Goal: Task Accomplishment & Management: Manage account settings

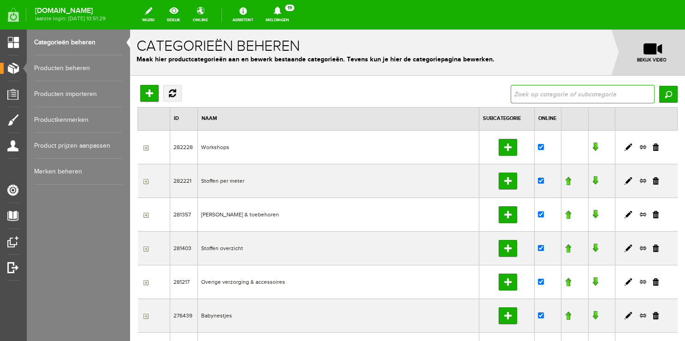
click at [541, 96] on input "text" at bounding box center [583, 94] width 144 height 18
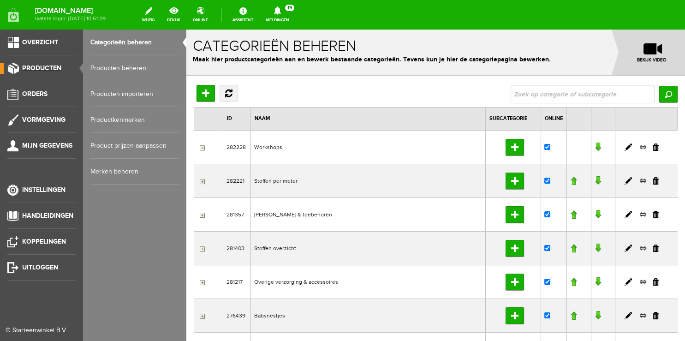
click at [70, 69] on link "Producten" at bounding box center [38, 68] width 76 height 11
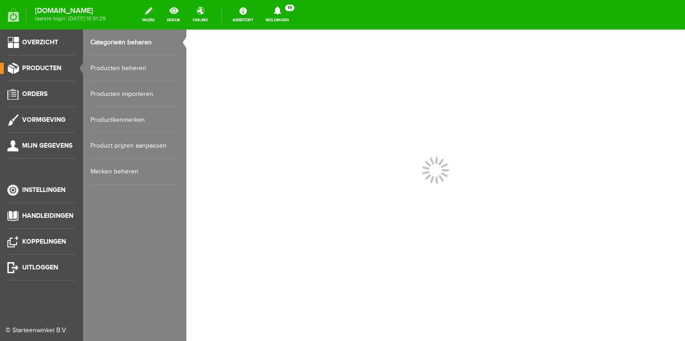
click at [113, 69] on link "Producten beheren" at bounding box center [134, 68] width 89 height 26
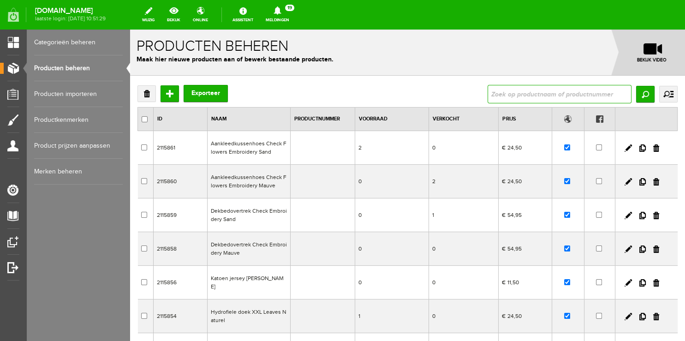
click at [524, 94] on input "text" at bounding box center [560, 94] width 144 height 18
type input "3d"
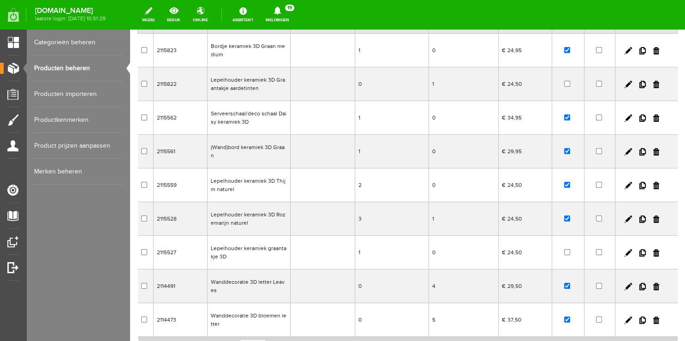
scroll to position [146, 0]
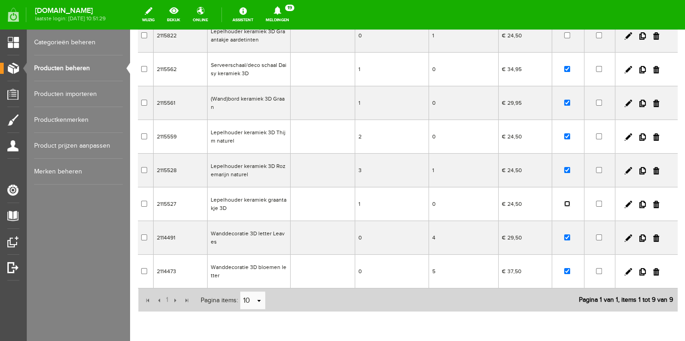
click at [564, 203] on input "checkbox" at bounding box center [567, 204] width 6 height 6
checkbox input "true"
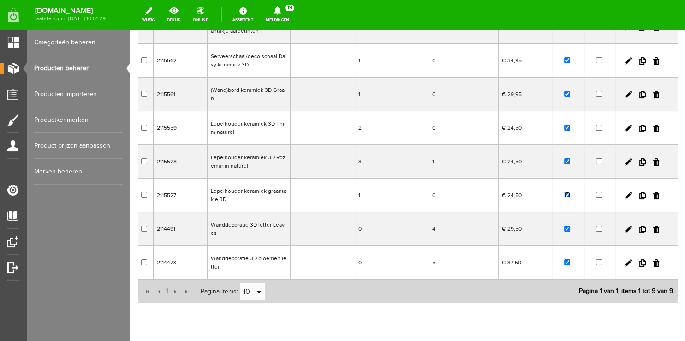
scroll to position [0, 0]
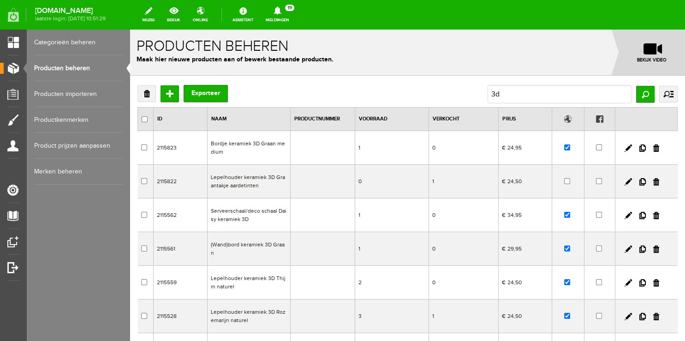
click at [74, 63] on link "Producten beheren" at bounding box center [78, 68] width 89 height 26
click at [55, 71] on link "Producten beheren" at bounding box center [78, 68] width 89 height 26
click at [286, 16] on link "Meldingen 19 Nieuwe orders Er is een nieuwe order( #4972 ) geplaatst door [PERS…" at bounding box center [277, 15] width 35 height 20
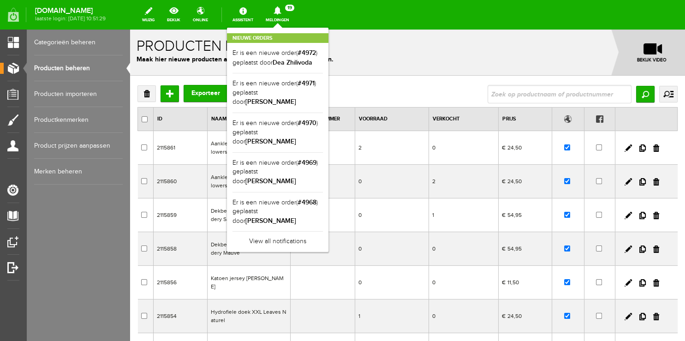
click at [288, 28] on div "Nieuwe orders Er is een nieuwe order( #4972 ) geplaatst door [PERSON_NAME] Er i…" at bounding box center [278, 140] width 102 height 224
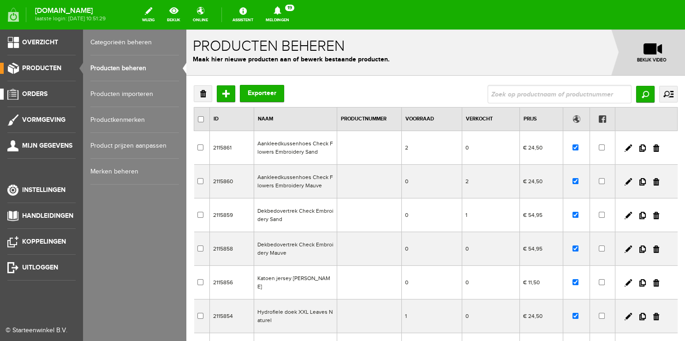
click at [34, 95] on span "Orders" at bounding box center [34, 94] width 25 height 8
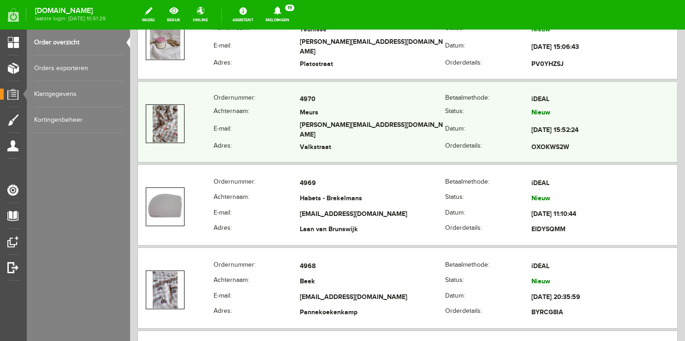
scroll to position [341, 0]
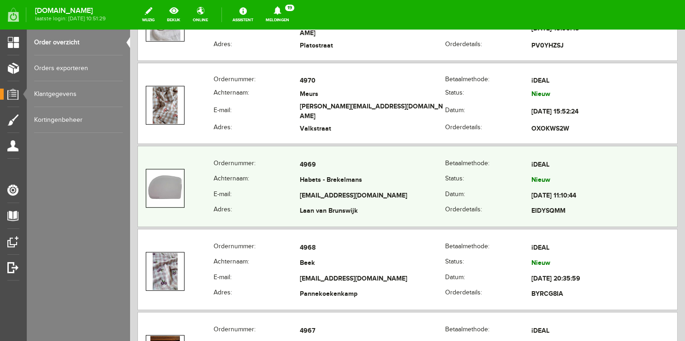
copy tr "Habets - Brekelmans"
drag, startPoint x: 292, startPoint y: 179, endPoint x: 369, endPoint y: 178, distance: 77.1
click at [369, 178] on tr "Achternaam: Habets - Brekelmans Status: Nieuw" at bounding box center [407, 181] width 539 height 16
